Goal: Information Seeking & Learning: Understand process/instructions

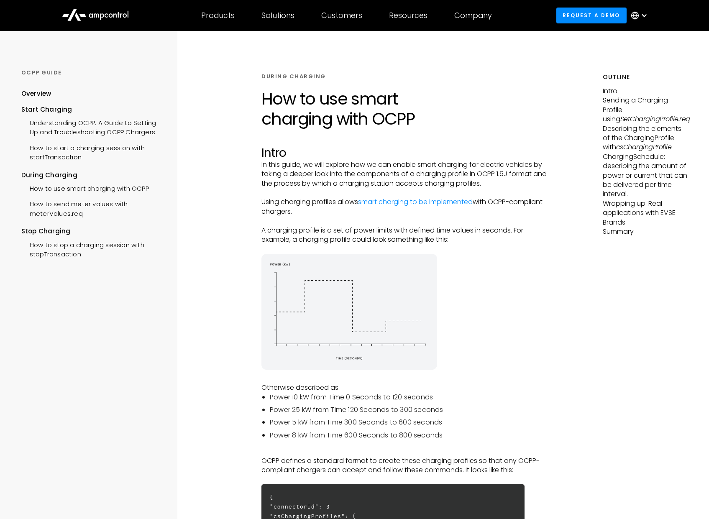
drag, startPoint x: 0, startPoint y: 0, endPoint x: 594, endPoint y: 509, distance: 782.7
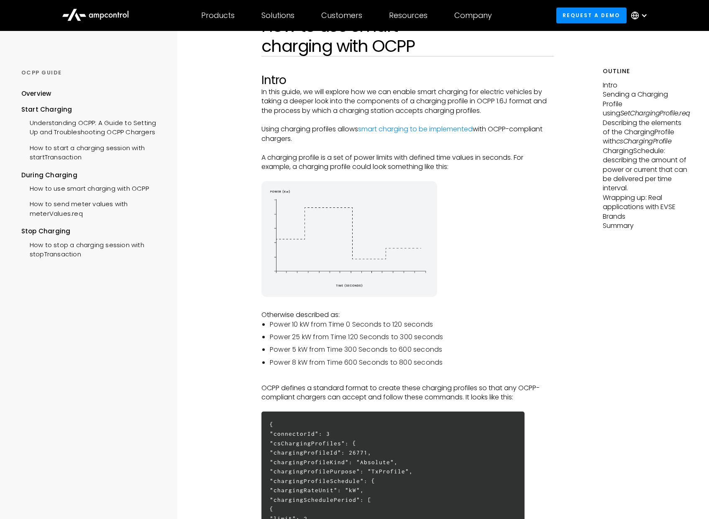
scroll to position [84, 0]
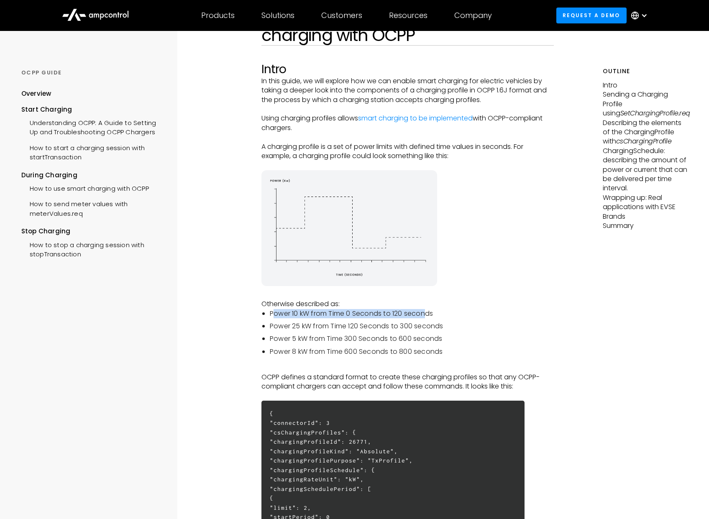
drag, startPoint x: 274, startPoint y: 294, endPoint x: 429, endPoint y: 298, distance: 155.2
click at [429, 309] on li "Power 10 kW from Time 0 Seconds to 120 seconds" at bounding box center [412, 313] width 284 height 9
drag, startPoint x: 429, startPoint y: 298, endPoint x: 566, endPoint y: 311, distance: 138.1
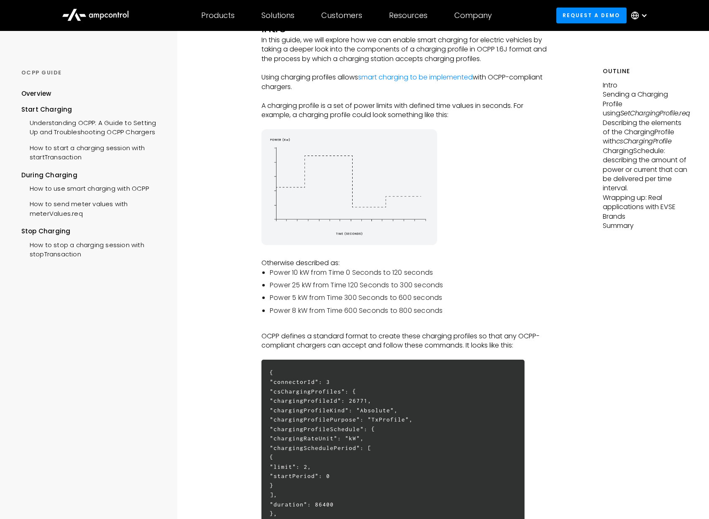
scroll to position [209, 0]
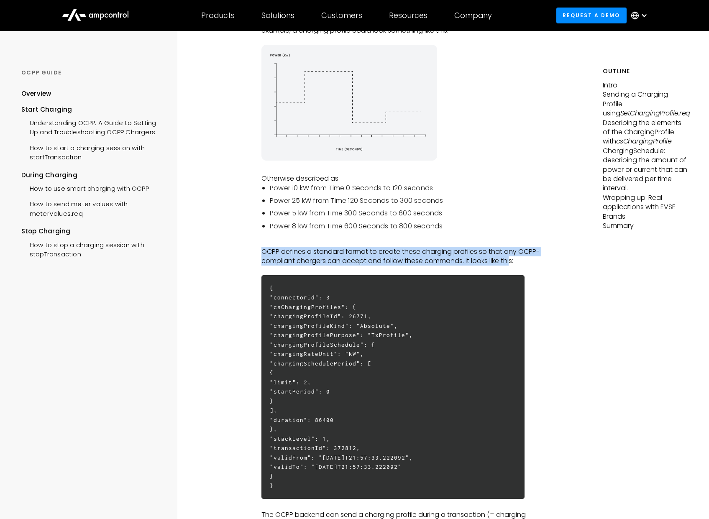
drag, startPoint x: 515, startPoint y: 245, endPoint x: 244, endPoint y: 238, distance: 270.6
drag, startPoint x: 398, startPoint y: 299, endPoint x: 418, endPoint y: 300, distance: 20.1
click at [418, 300] on h6 "{ "connectorId": 3 "csChargingProfiles": { "chargingProfileId": 26771, "chargin…" at bounding box center [392, 387] width 263 height 224
click at [432, 336] on h6 "{ "connectorId": 3 "csChargingProfiles": { "chargingProfileId": 26771, "chargin…" at bounding box center [392, 387] width 263 height 224
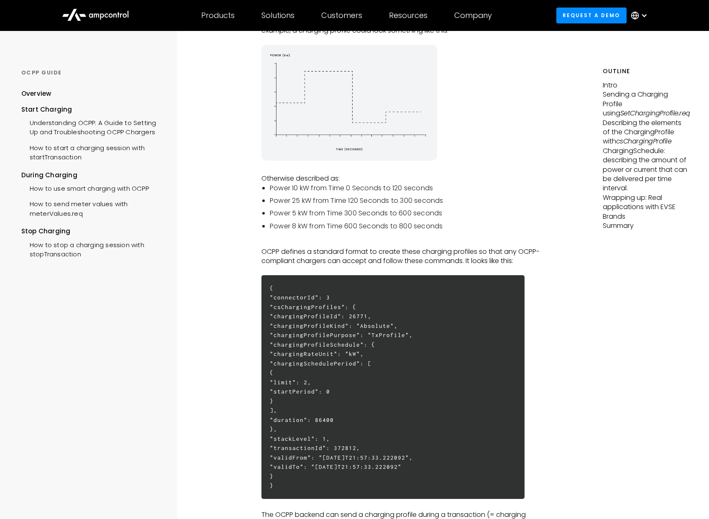
drag, startPoint x: 432, startPoint y: 336, endPoint x: 560, endPoint y: 356, distance: 129.8
click at [414, 366] on h6 "{ "connectorId": 3 "csChargingProfiles": { "chargingProfileId": 26771, "chargin…" at bounding box center [392, 387] width 263 height 224
drag, startPoint x: 408, startPoint y: 366, endPoint x: 467, endPoint y: 366, distance: 59.8
click at [467, 366] on h6 "{ "connectorId": 3 "csChargingProfiles": { "chargingProfileId": 26771, "chargin…" at bounding box center [392, 387] width 263 height 224
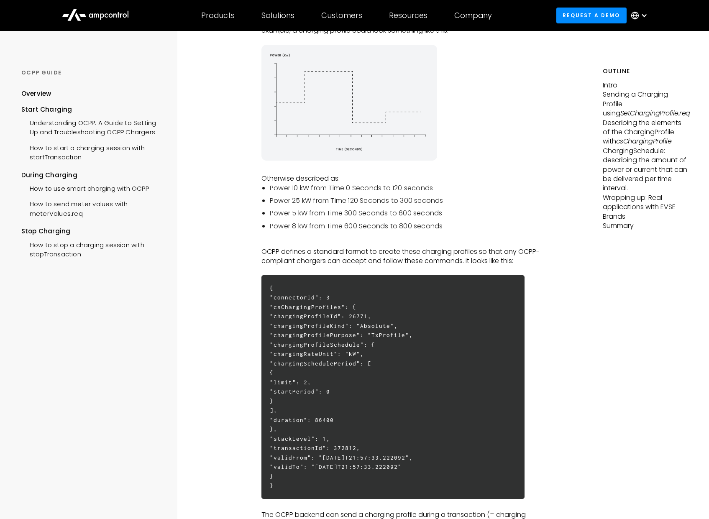
drag, startPoint x: 467, startPoint y: 366, endPoint x: 430, endPoint y: 385, distance: 42.1
click at [440, 391] on h6 "{ "connectorId": 3 "csChargingProfiles": { "chargingProfileId": 26771, "chargin…" at bounding box center [392, 387] width 263 height 224
drag, startPoint x: 411, startPoint y: 375, endPoint x: 467, endPoint y: 377, distance: 55.6
click at [467, 377] on h6 "{ "connectorId": 3 "csChargingProfiles": { "chargingProfileId": 26771, "chargin…" at bounding box center [392, 387] width 263 height 224
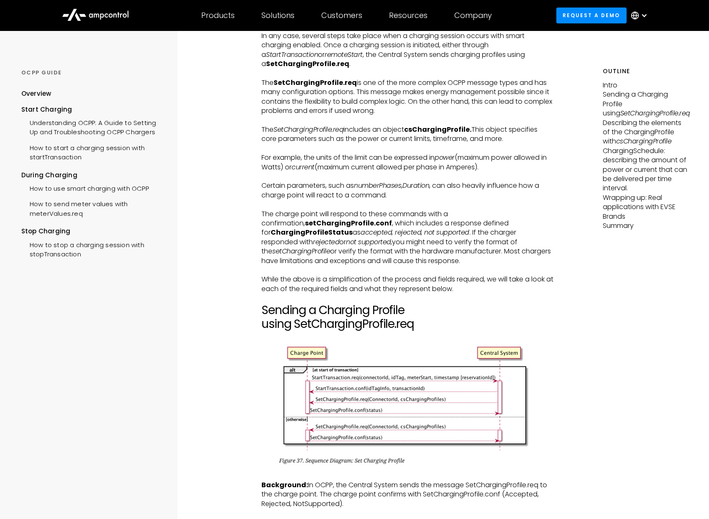
scroll to position [711, 0]
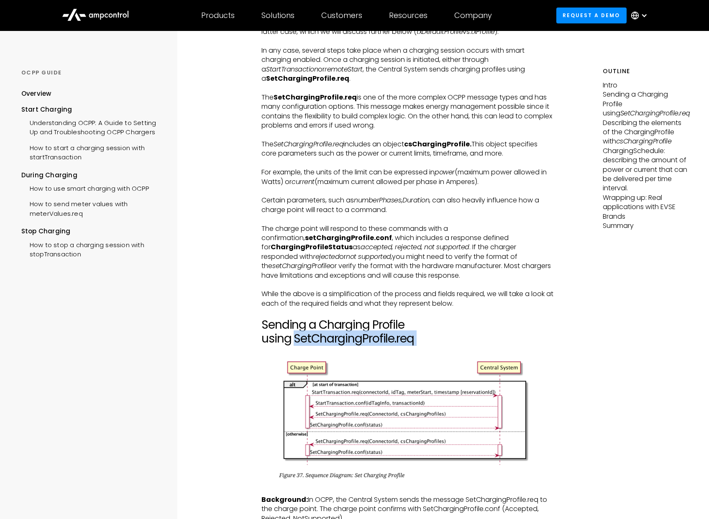
drag, startPoint x: 443, startPoint y: 300, endPoint x: 574, endPoint y: 309, distance: 131.6
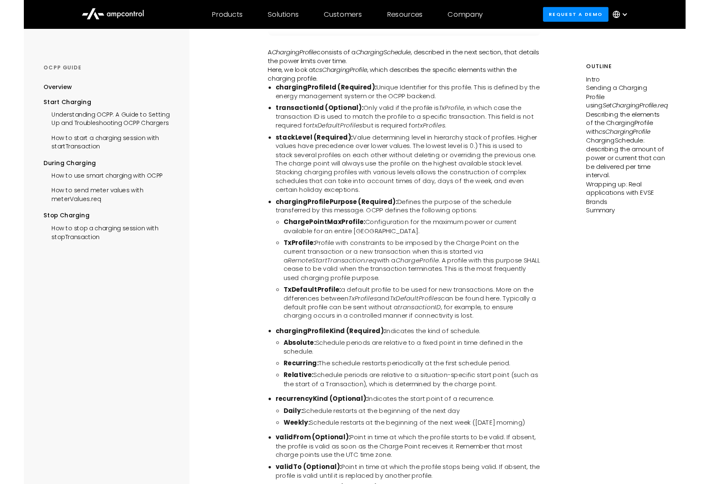
scroll to position [1687, 0]
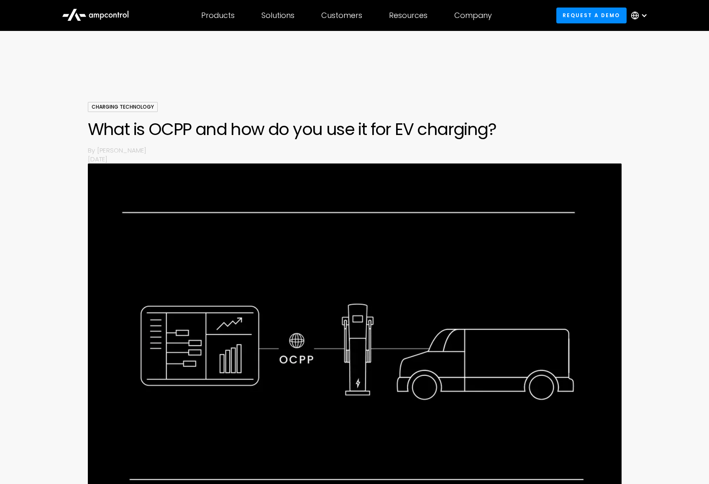
click at [15, 150] on div "Charging Technology What is OCPP and how do you use it for EV charging? By Joac…" at bounding box center [354, 318] width 709 height 432
click at [7, 240] on div "Charging Technology What is OCPP and how do you use it for EV charging? By Joac…" at bounding box center [354, 318] width 709 height 432
